Goal: Information Seeking & Learning: Learn about a topic

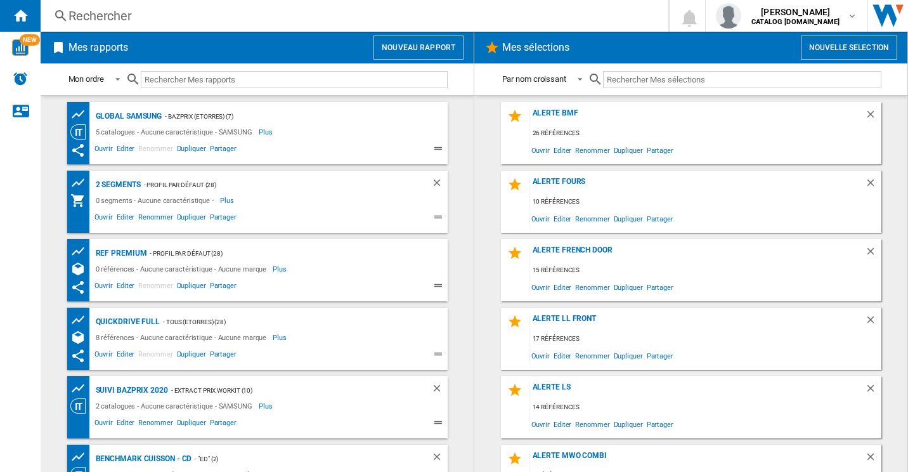
click at [175, 27] on div "Rechercher Rechercher 0 [PERSON_NAME] CATALOG [DOMAIN_NAME] CATALOG [DOMAIN_NAM…" at bounding box center [474, 16] width 867 height 32
click at [131, 20] on div "Rechercher" at bounding box center [351, 16] width 567 height 18
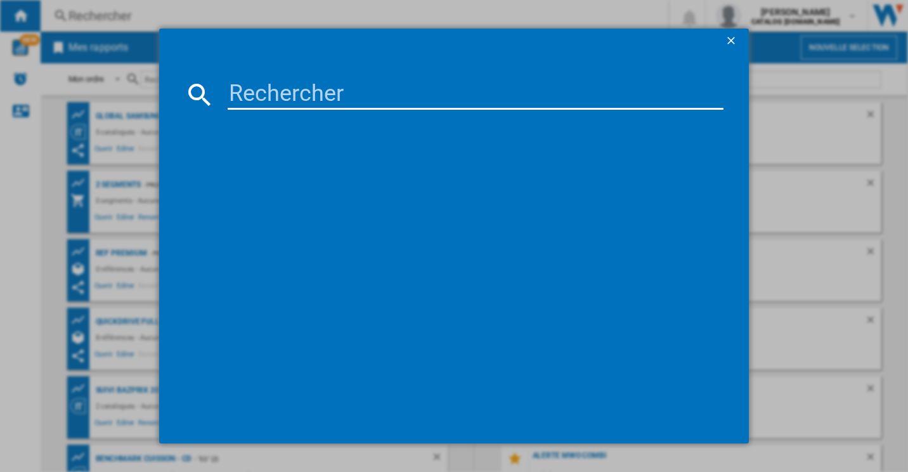
click at [361, 148] on div at bounding box center [455, 267] width 540 height 302
click at [367, 85] on input at bounding box center [476, 94] width 497 height 30
paste input "GSXE90BSAD"
click at [450, 93] on input "GSXE90BSAD" at bounding box center [476, 94] width 497 height 30
type input "GSXE90BSAD"
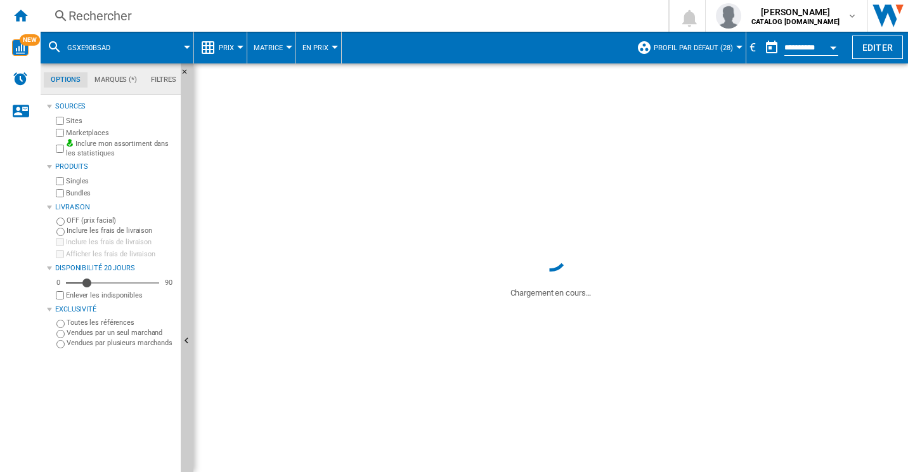
click at [231, 51] on span "Prix" at bounding box center [226, 48] width 15 height 8
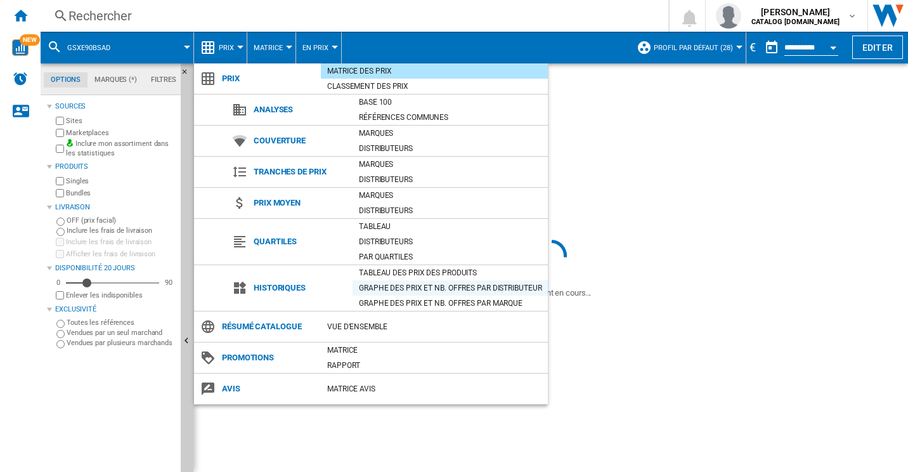
click at [412, 287] on div "Graphe des prix et nb. offres par distributeur" at bounding box center [450, 288] width 195 height 13
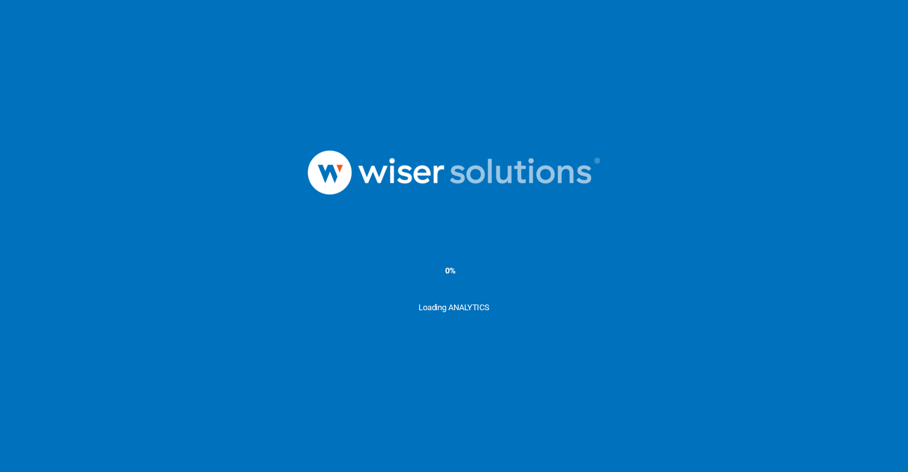
click at [529, 42] on ms-splash-screen "0% Loading ANALYTICS" at bounding box center [454, 236] width 908 height 472
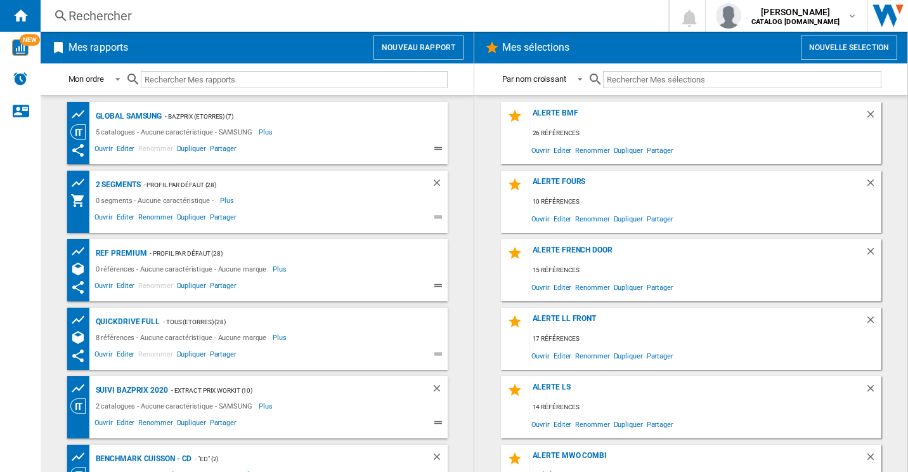
click at [259, 16] on div "Rechercher" at bounding box center [351, 16] width 567 height 18
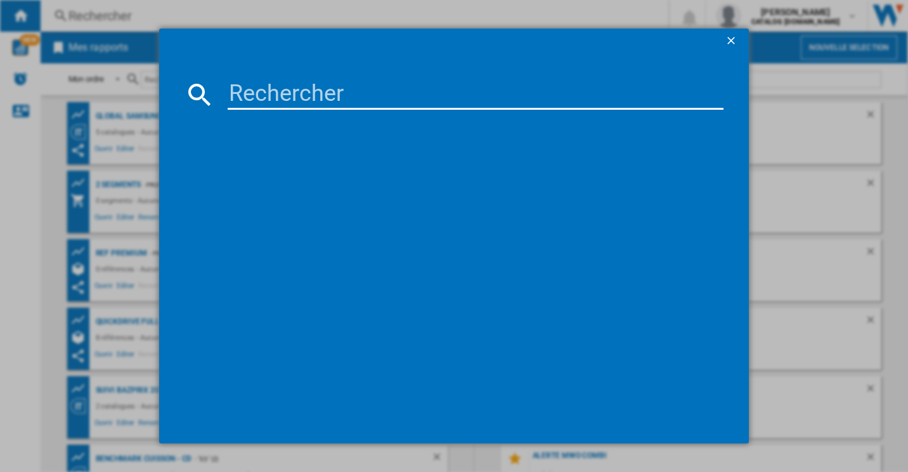
click at [292, 86] on input at bounding box center [476, 94] width 497 height 30
click at [398, 98] on input at bounding box center [476, 94] width 497 height 30
click at [349, 82] on input at bounding box center [476, 94] width 497 height 30
click at [323, 91] on input at bounding box center [476, 94] width 497 height 30
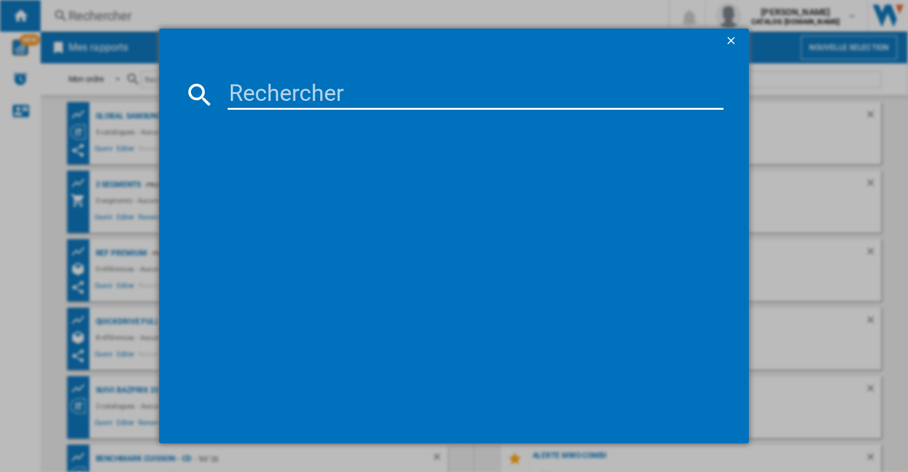
paste input "E"
type input "EFEF"
click at [727, 37] on ng-md-icon "getI18NText('BUTTONS.CLOSE_DIALOG')" at bounding box center [732, 41] width 15 height 15
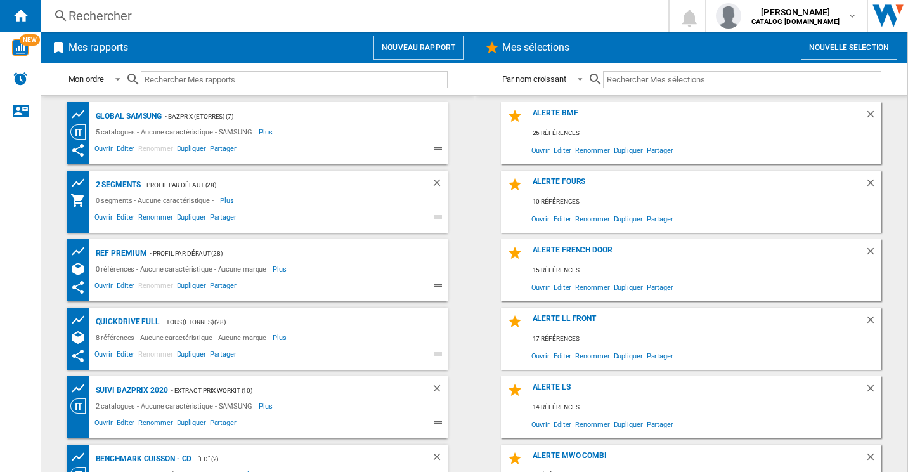
click at [133, 11] on div "Rechercher" at bounding box center [351, 16] width 567 height 18
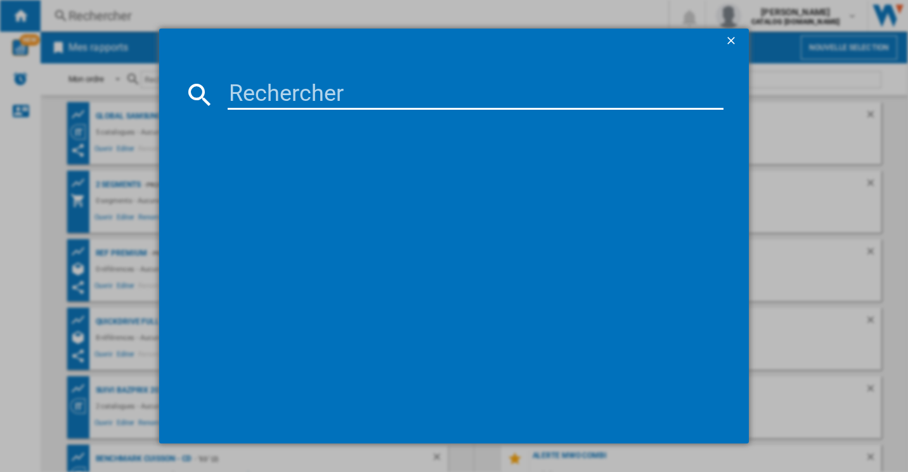
click at [292, 117] on div at bounding box center [455, 267] width 540 height 302
click at [300, 112] on md-dialog-content at bounding box center [454, 249] width 590 height 390
click at [300, 103] on input at bounding box center [476, 94] width 497 height 30
paste input "G"
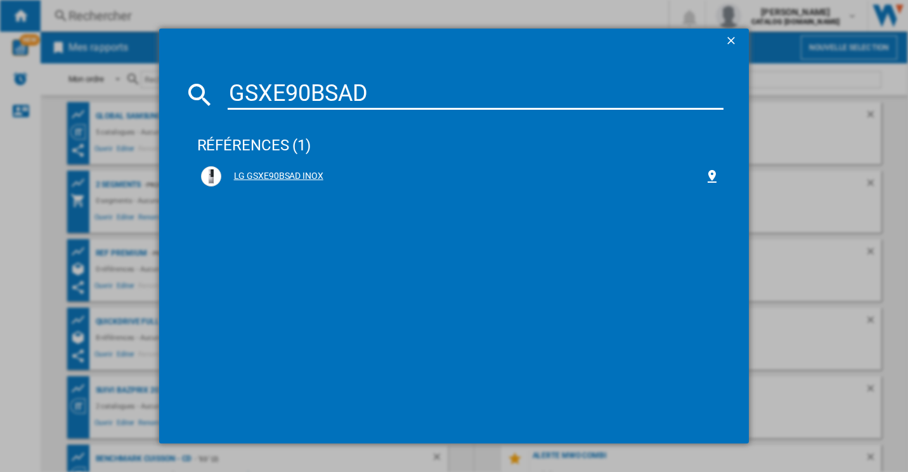
type input "GSXE90BSAD"
click at [286, 172] on div "LG GSXE90BSAD INOX" at bounding box center [463, 176] width 484 height 13
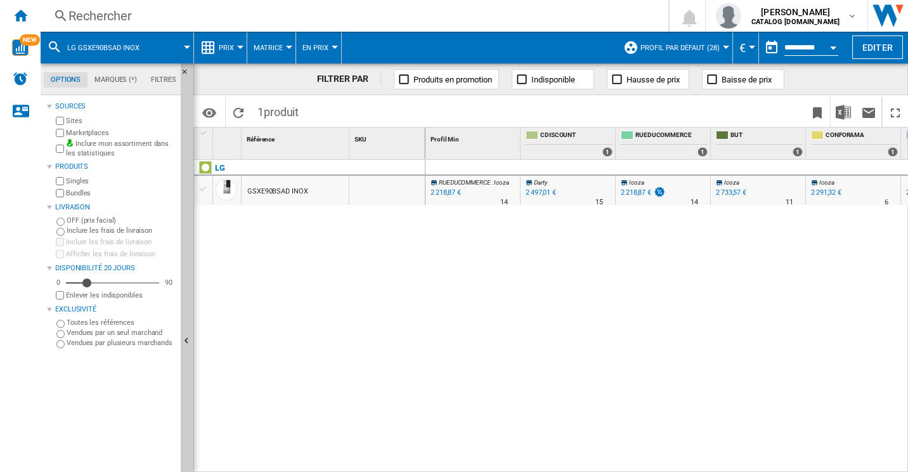
click at [227, 50] on span "Prix" at bounding box center [226, 48] width 15 height 8
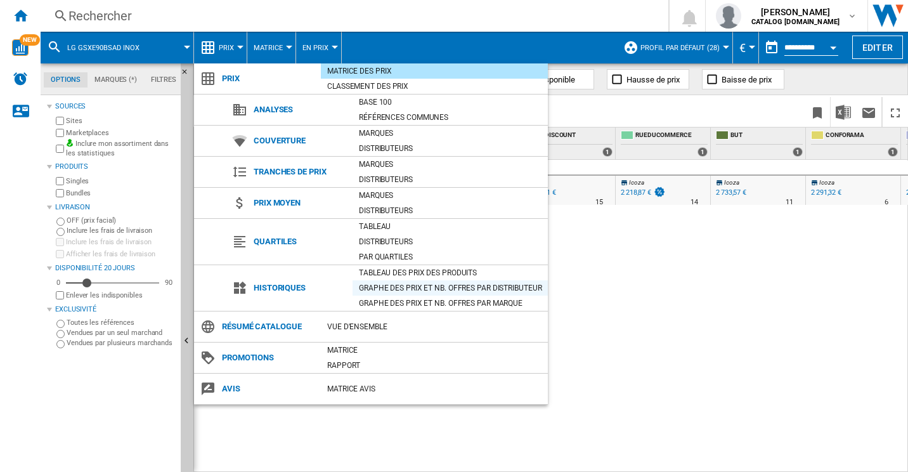
click at [436, 280] on div "Graphe des prix et nb. offres par distributeur" at bounding box center [450, 287] width 195 height 15
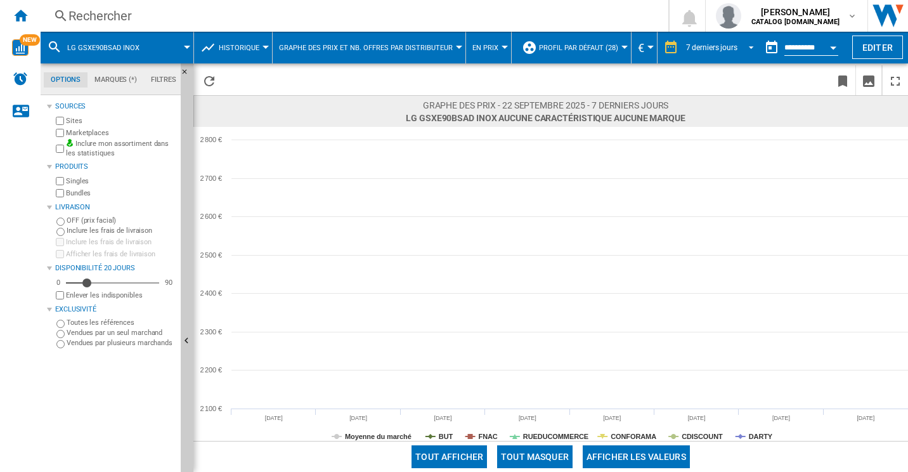
click at [709, 46] on div "7 derniers jours" at bounding box center [711, 47] width 51 height 9
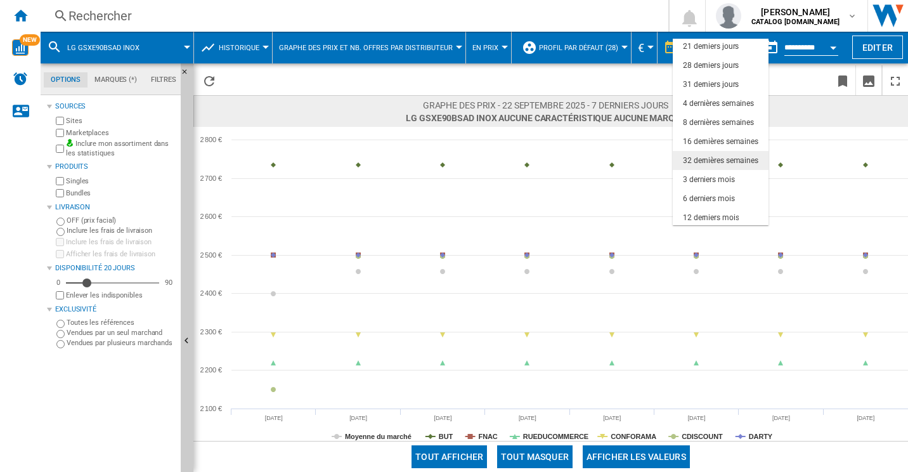
scroll to position [60, 0]
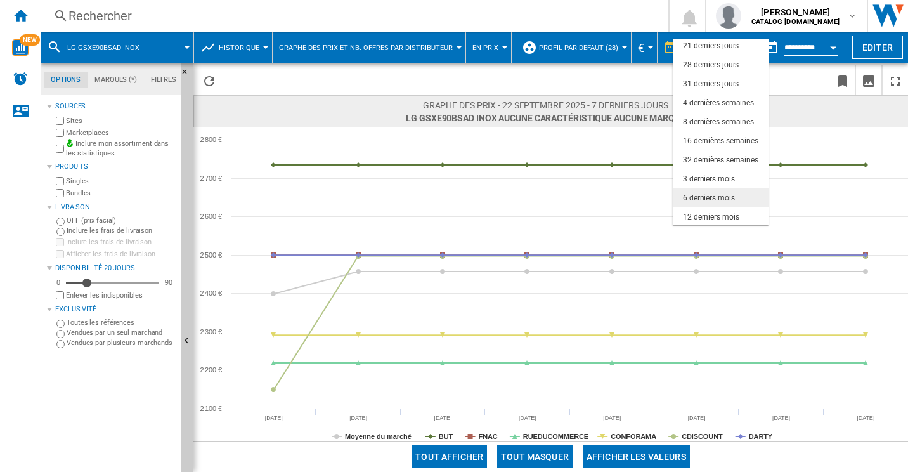
click at [729, 200] on div "6 derniers mois" at bounding box center [709, 198] width 52 height 11
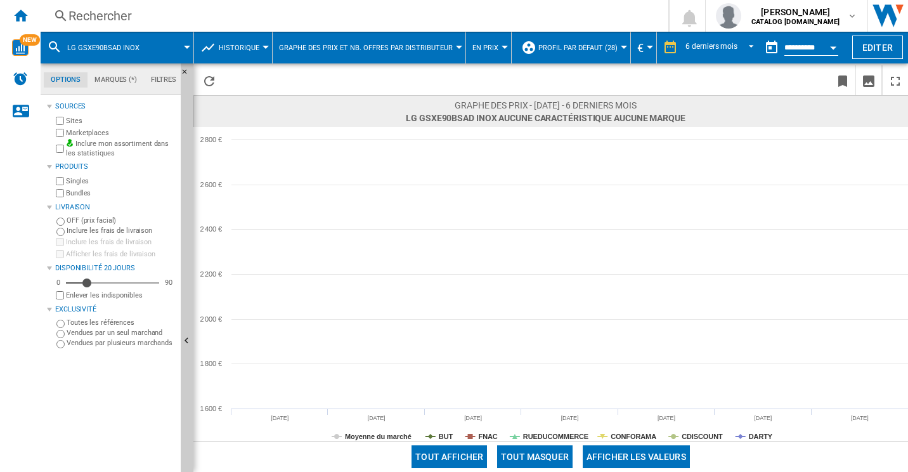
click at [86, 131] on label "Marketplaces" at bounding box center [121, 133] width 110 height 10
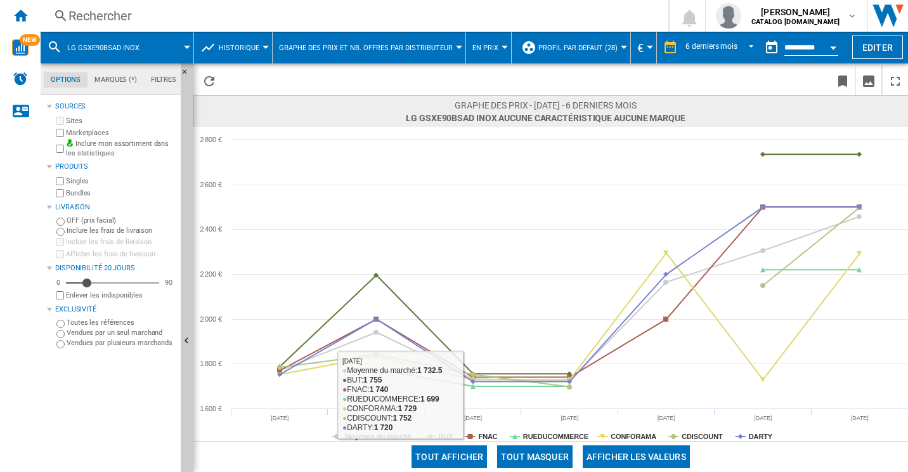
click at [554, 458] on button "Tout masquer" at bounding box center [534, 456] width 75 height 23
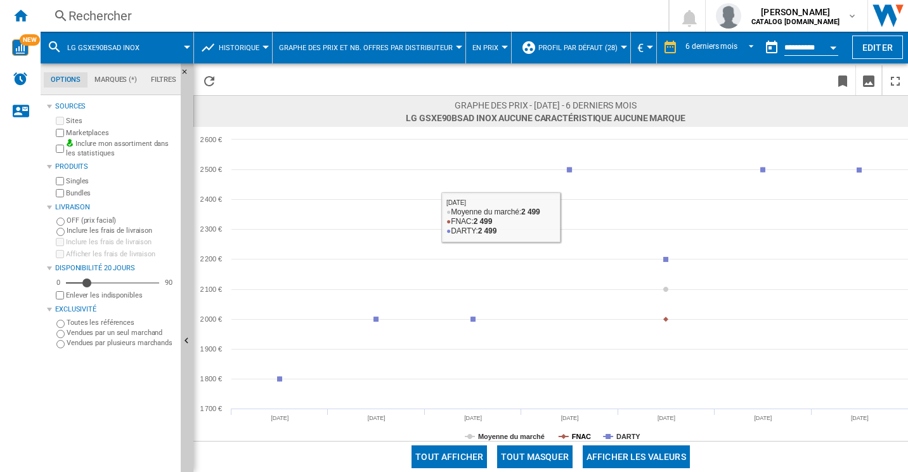
click at [580, 434] on tspan "FNAC" at bounding box center [581, 436] width 19 height 8
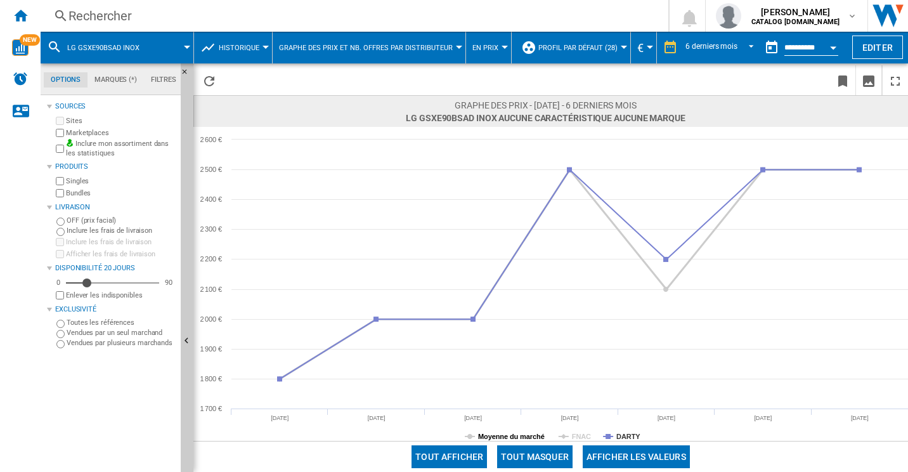
click at [530, 439] on tspan "Moyenne du marché" at bounding box center [511, 436] width 67 height 8
click at [122, 14] on div "Rechercher" at bounding box center [351, 16] width 567 height 18
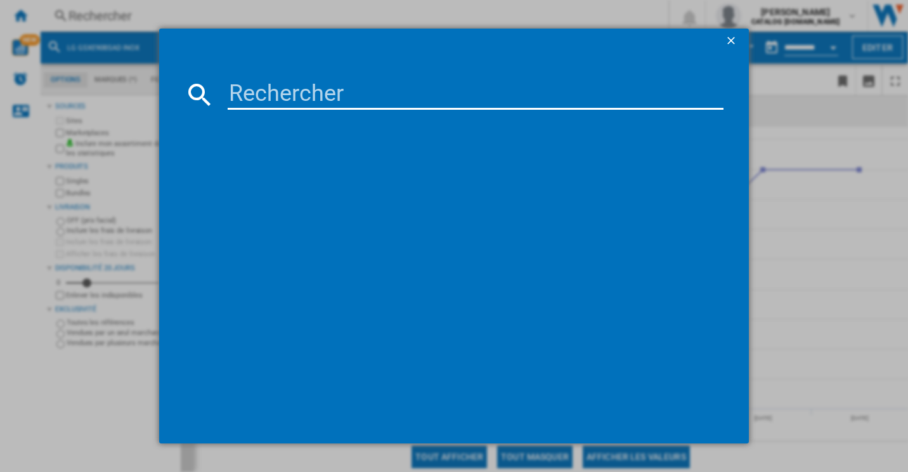
click at [342, 100] on input at bounding box center [476, 94] width 497 height 30
type input "GSXE90EVDD"
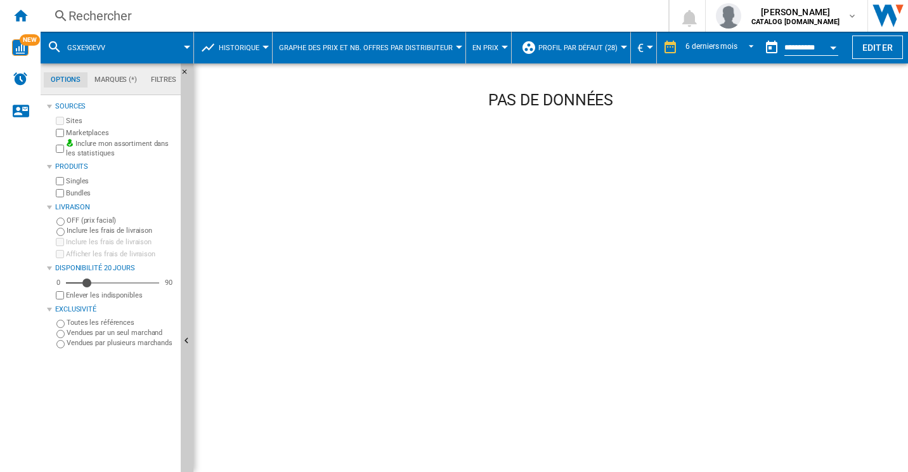
click at [216, 3] on div "Rechercher Rechercher 0 sofiane mahraoui CATALOG SAMSUNG.FR CATALOG SAMSUNG.FR …" at bounding box center [474, 16] width 867 height 32
click at [140, 23] on div "Rechercher" at bounding box center [351, 16] width 567 height 18
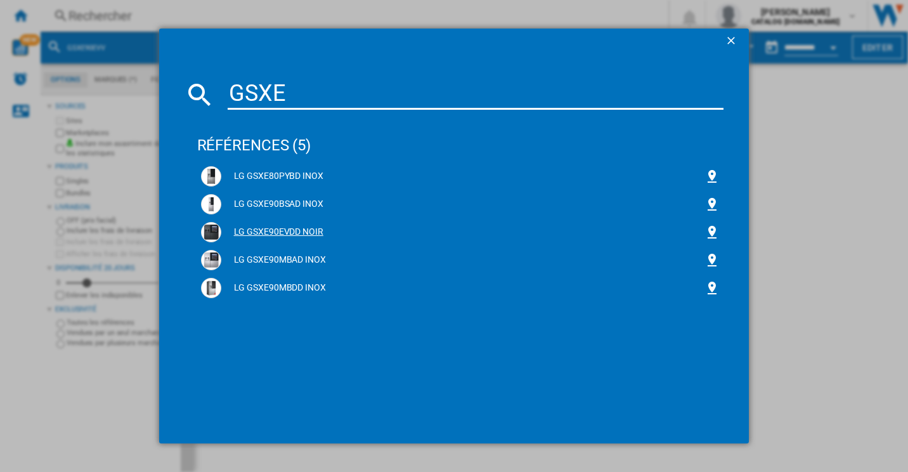
type input "GSXE"
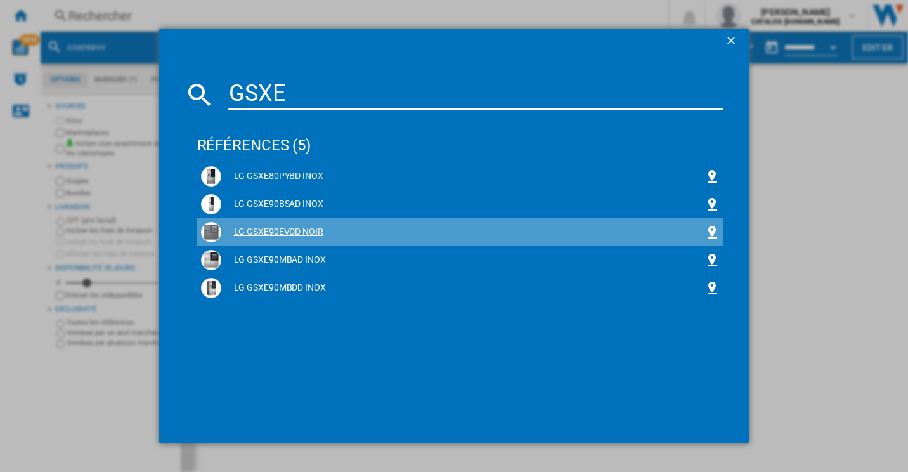
click at [254, 226] on div "LG GSXE90EVDD NOIR" at bounding box center [463, 232] width 484 height 13
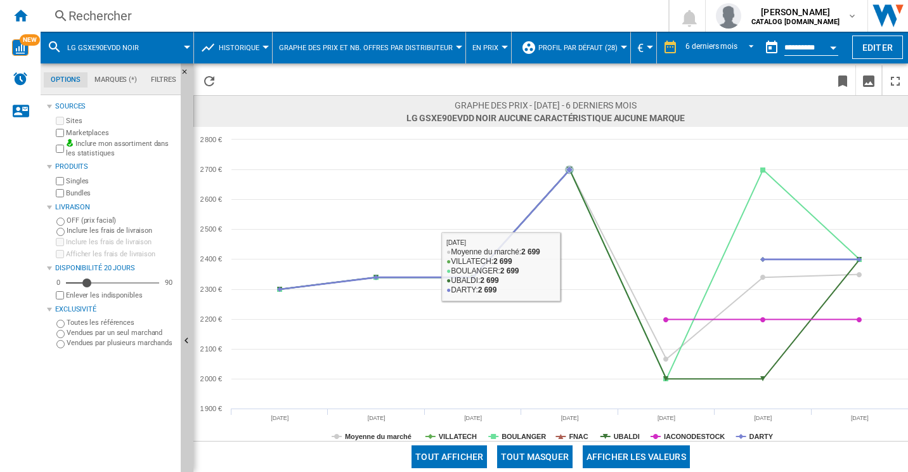
click at [550, 458] on button "Tout masquer" at bounding box center [534, 456] width 75 height 23
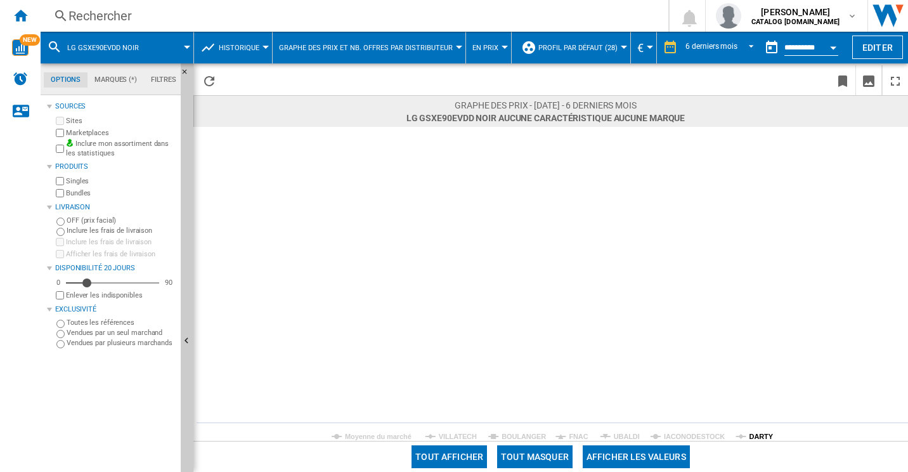
click at [755, 438] on tspan "DARTY" at bounding box center [762, 436] width 24 height 8
